Goal: Task Accomplishment & Management: Manage account settings

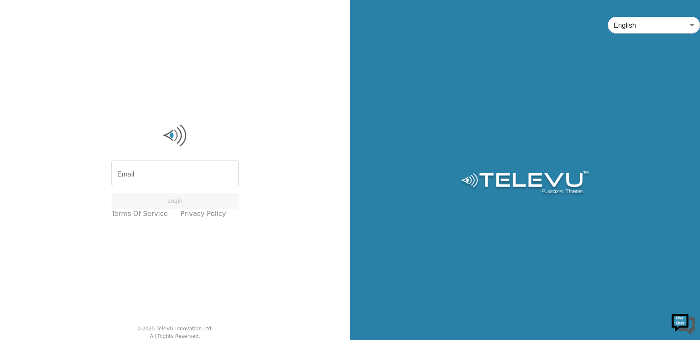
click at [159, 178] on input "Email" at bounding box center [174, 174] width 127 height 23
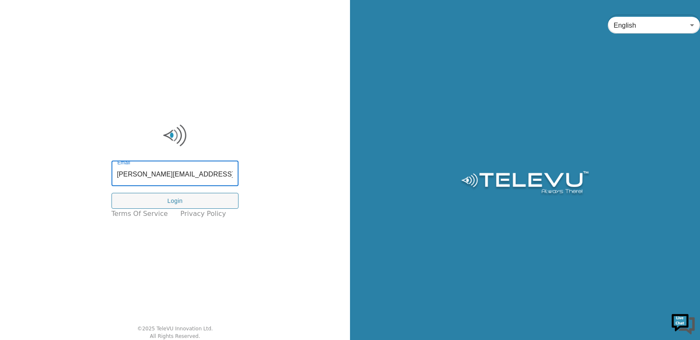
scroll to position [0, 4]
type input "[PERSON_NAME][EMAIL_ADDRESS][PERSON_NAME][DOMAIN_NAME]"
click at [174, 198] on button "Login" at bounding box center [174, 201] width 127 height 16
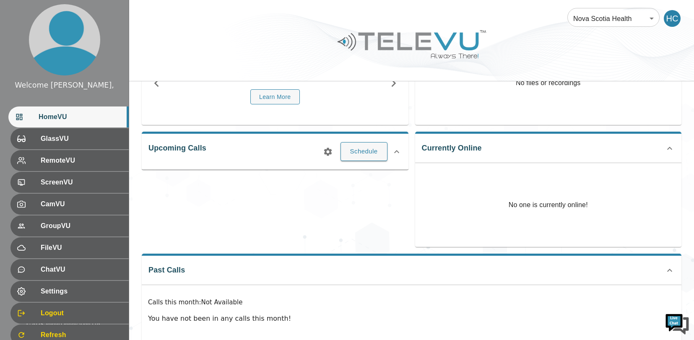
click at [670, 22] on div "HC" at bounding box center [671, 18] width 17 height 17
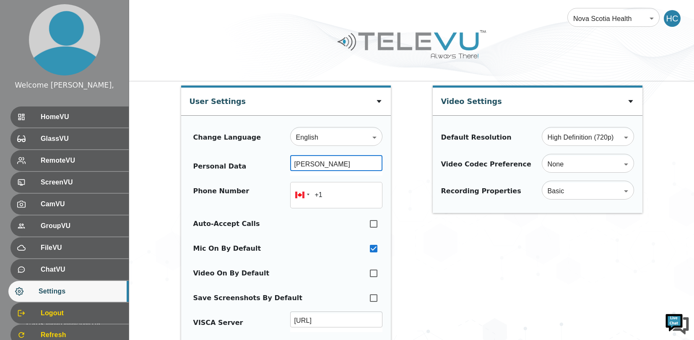
click at [322, 166] on input "[PERSON_NAME]" at bounding box center [336, 164] width 92 height 14
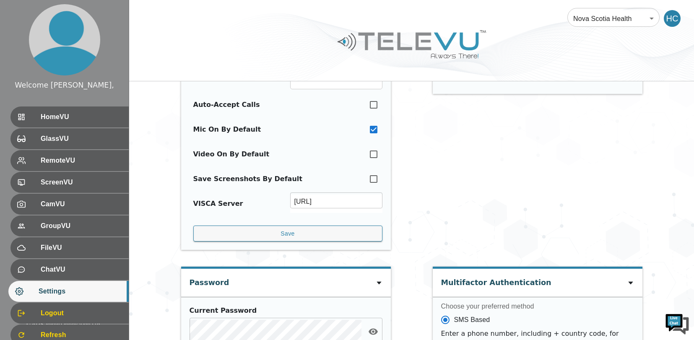
scroll to position [110, 0]
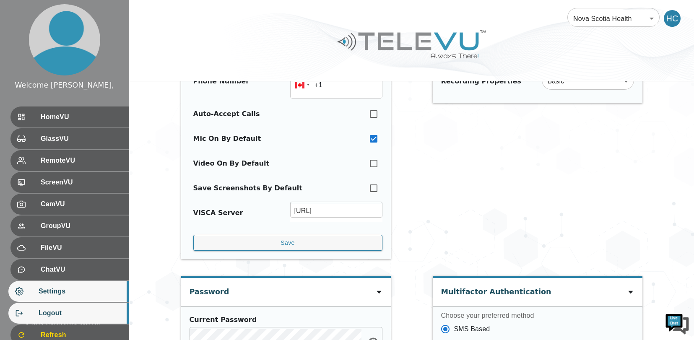
click at [51, 315] on span "Logout" at bounding box center [80, 313] width 83 height 10
